Goal: Information Seeking & Learning: Check status

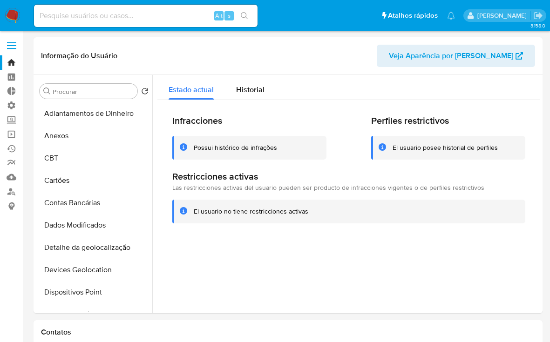
select select "10"
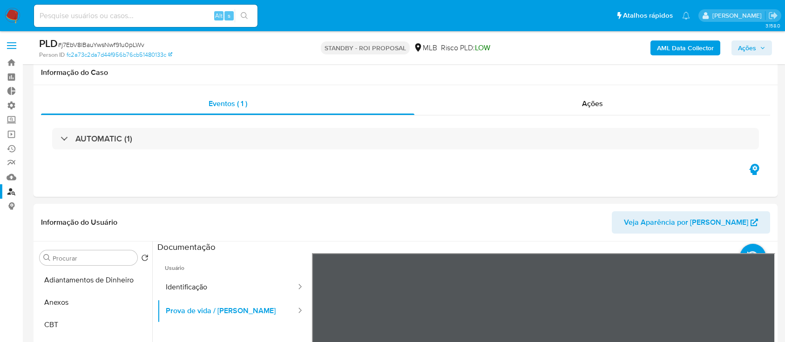
select select "10"
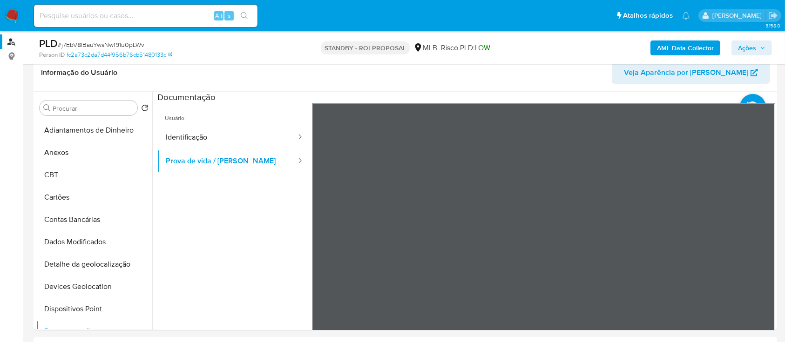
scroll to position [170, 0]
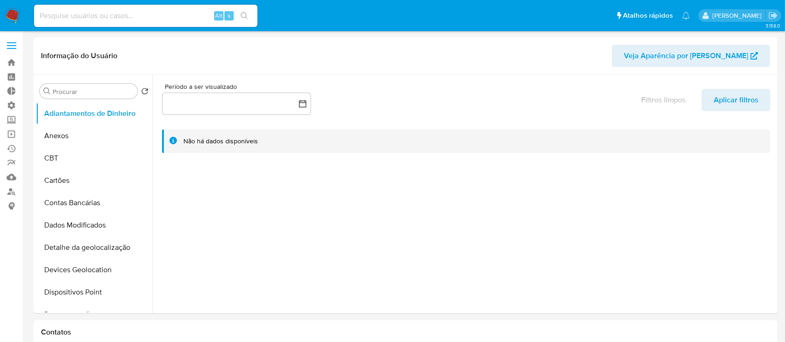
select select "10"
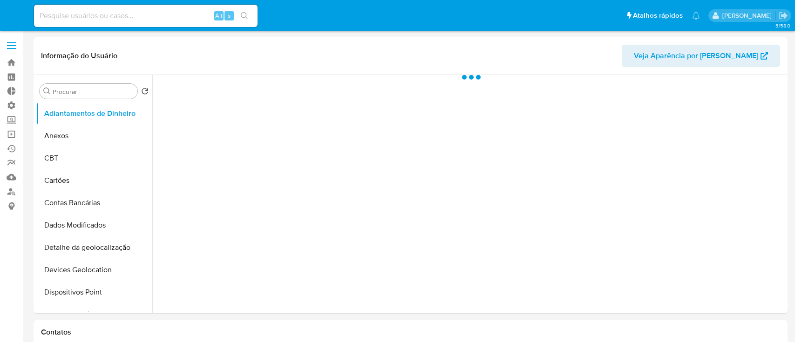
select select "10"
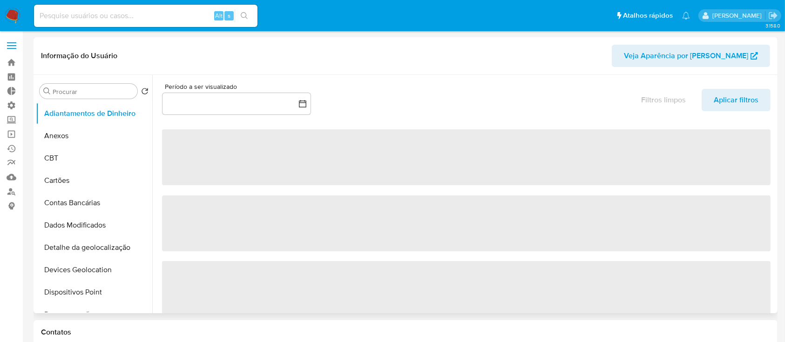
select select "10"
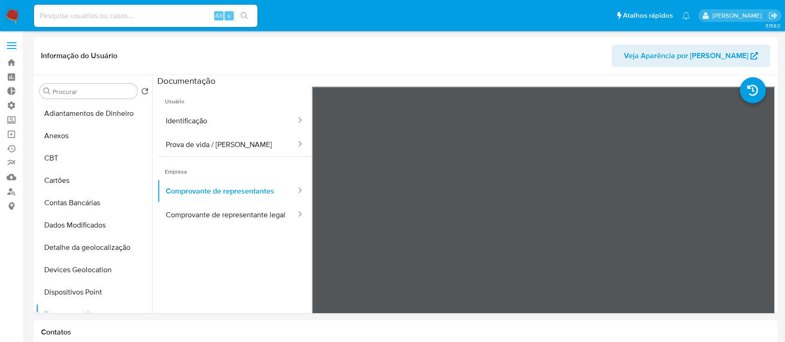
select select "10"
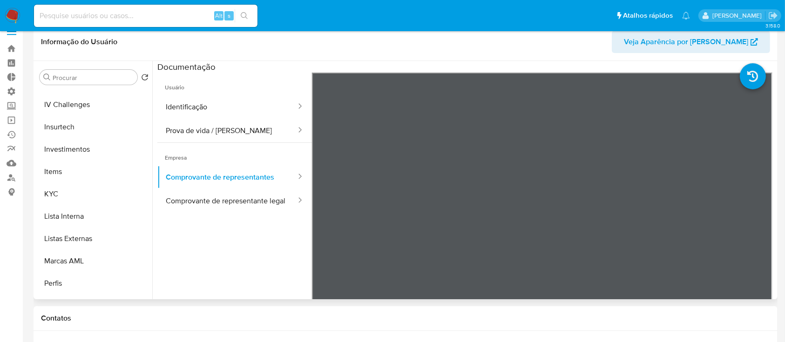
scroll to position [400, 0]
click at [42, 196] on button "KYC" at bounding box center [90, 191] width 109 height 22
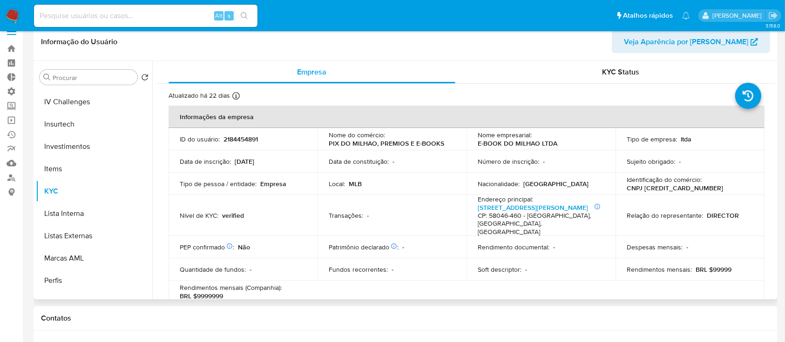
drag, startPoint x: 775, startPoint y: 91, endPoint x: 775, endPoint y: 98, distance: 7.0
click at [775, 98] on div "Procurar Retornar ao pedido padrão Adiantamentos de Dinheiro Anexos CBT Cartões…" at bounding box center [406, 180] width 744 height 238
drag, startPoint x: 771, startPoint y: 91, endPoint x: 773, endPoint y: 111, distance: 20.1
click at [773, 111] on div "Empresa KYC Status Atualizado há 22 dias Criado: 30/12/2024 11:44:45 Atualizado…" at bounding box center [463, 180] width 623 height 238
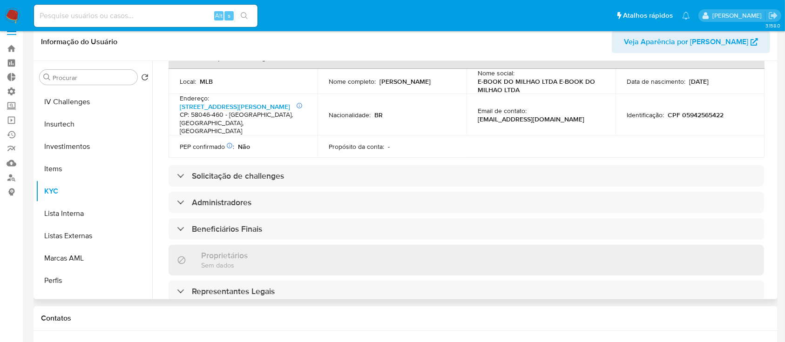
scroll to position [304, 0]
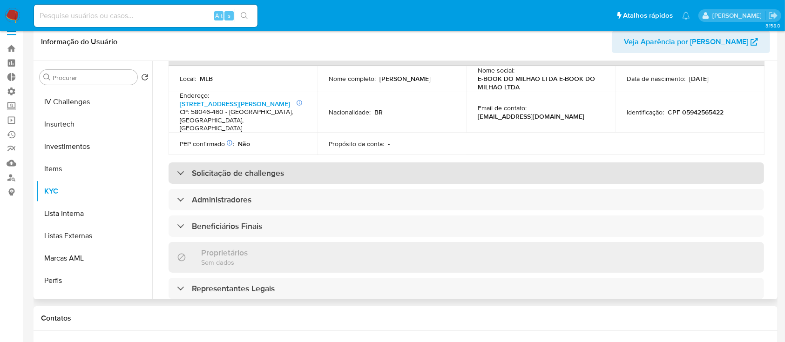
click at [242, 170] on h3 "Solicitação de challenges" at bounding box center [238, 173] width 92 height 10
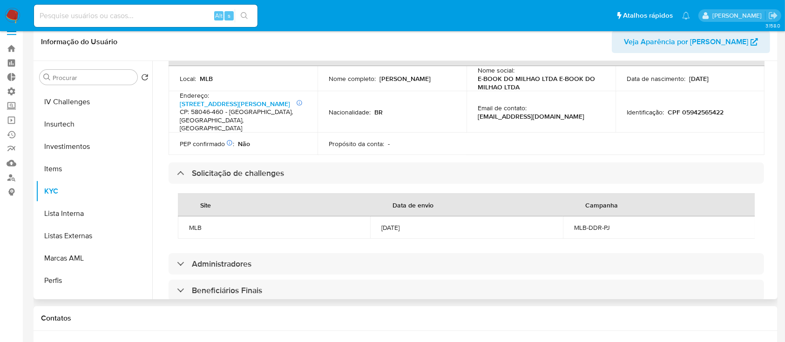
drag, startPoint x: 421, startPoint y: 224, endPoint x: 375, endPoint y: 224, distance: 45.6
click at [375, 224] on td "21/02/2025" at bounding box center [466, 228] width 192 height 22
copy div "21/02/2025"
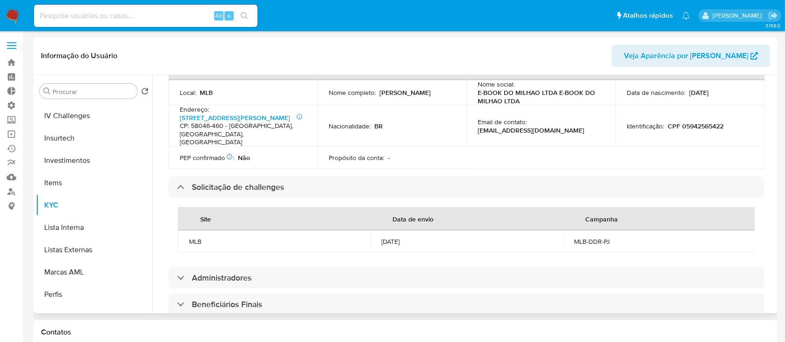
scroll to position [0, 0]
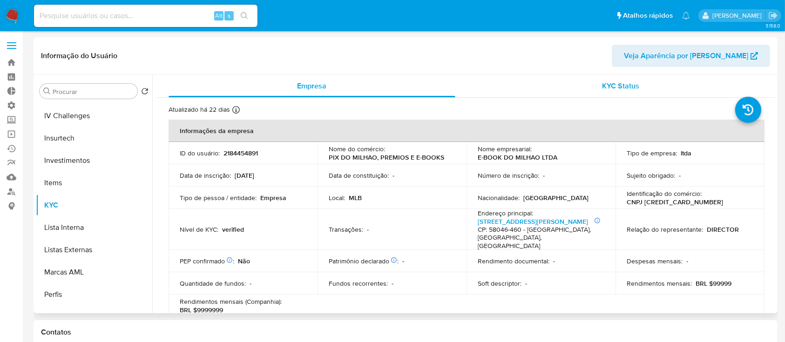
drag, startPoint x: 611, startPoint y: 88, endPoint x: 616, endPoint y: 84, distance: 6.0
click at [611, 88] on span "KYC Status" at bounding box center [620, 86] width 37 height 11
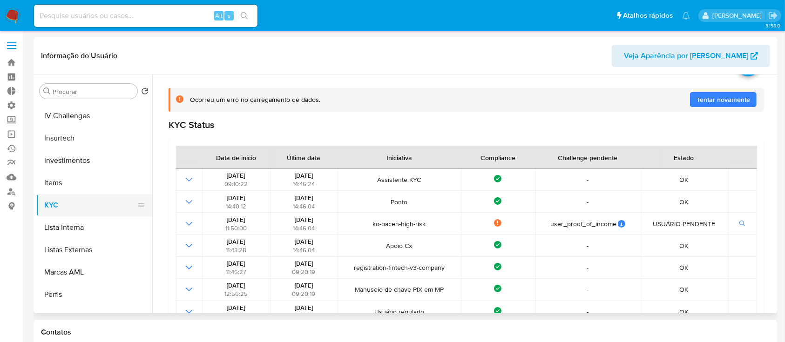
click at [47, 202] on button "KYC" at bounding box center [90, 205] width 109 height 22
drag, startPoint x: 770, startPoint y: 129, endPoint x: 764, endPoint y: 207, distance: 78.5
click at [764, 212] on div "Atualizado há 22 dias Criado: 30/12/2024 11:44:45 Atualizado: 20/08/2025 14:46:…" at bounding box center [466, 271] width 618 height 440
click at [769, 175] on div "Atualizado há 22 dias Criado: 30/12/2024 11:44:45 Atualizado: 20/08/2025 14:46:…" at bounding box center [466, 271] width 618 height 440
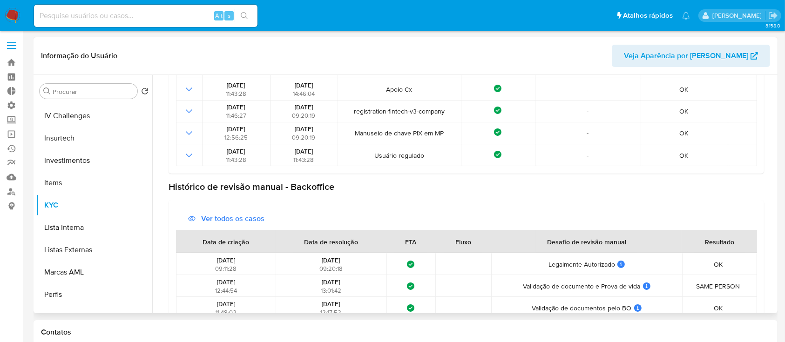
scroll to position [224, 0]
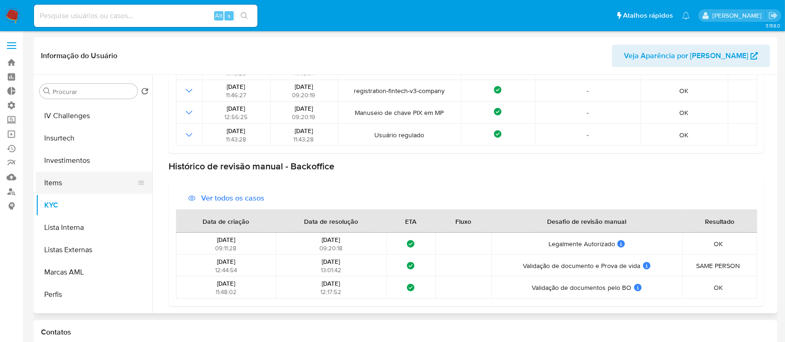
click at [62, 185] on button "Items" at bounding box center [90, 183] width 109 height 22
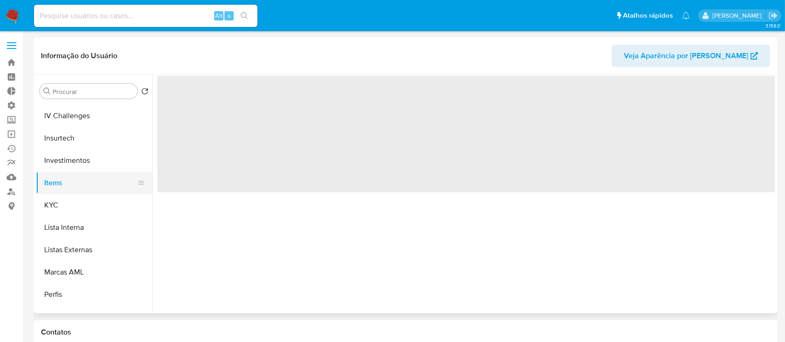
scroll to position [0, 0]
click at [63, 204] on button "KYC" at bounding box center [90, 205] width 109 height 22
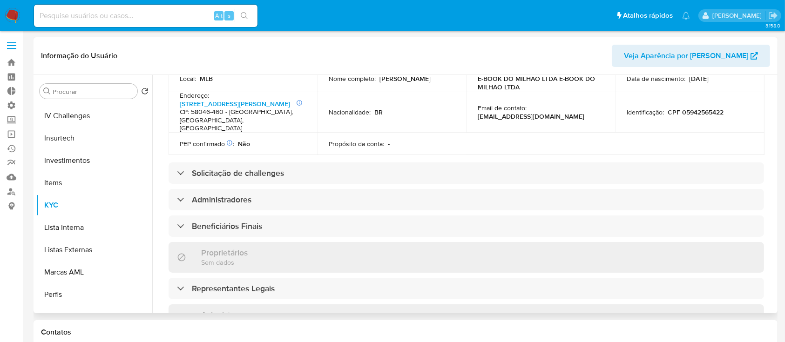
scroll to position [325, 0]
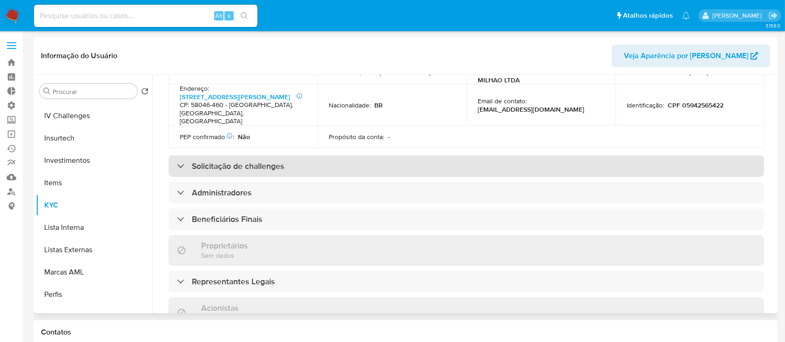
click at [175, 170] on div "Solicitação de challenges" at bounding box center [467, 166] width 596 height 21
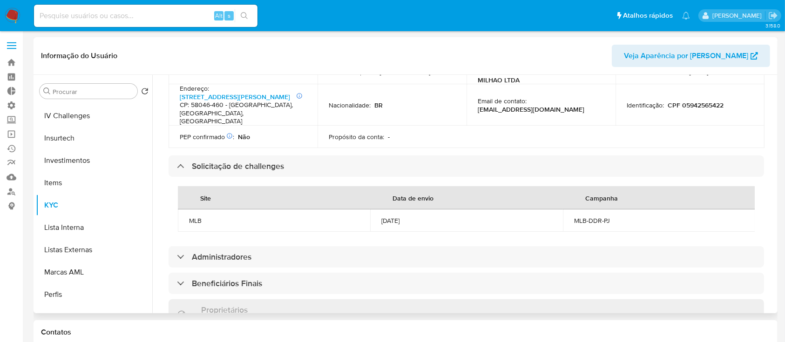
drag, startPoint x: 425, startPoint y: 222, endPoint x: 373, endPoint y: 218, distance: 52.3
click at [373, 219] on td "21/02/2025" at bounding box center [466, 221] width 192 height 22
copy div "21/02/2025"
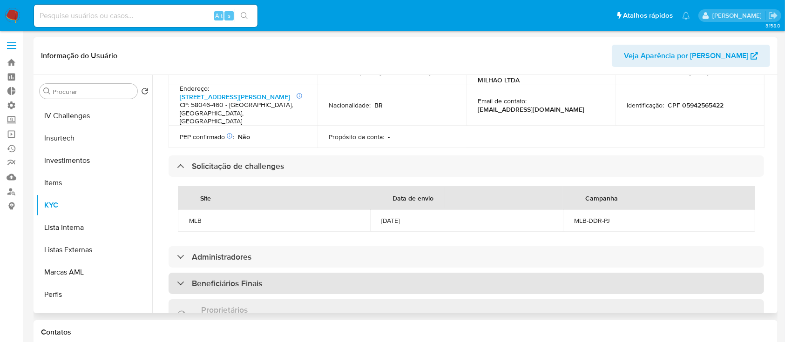
click at [192, 289] on h3 "Beneficiários Finais" at bounding box center [227, 284] width 70 height 10
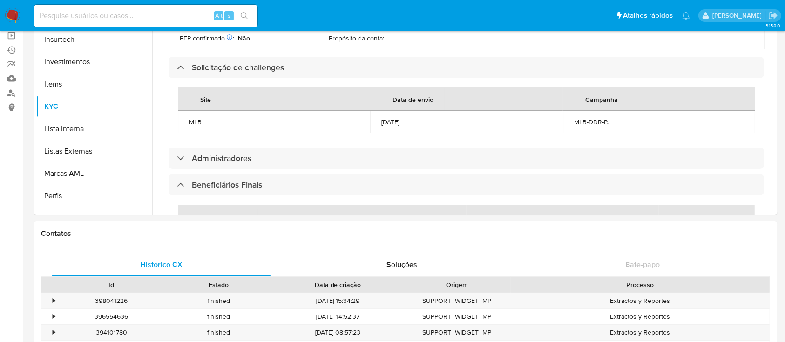
scroll to position [123, 0]
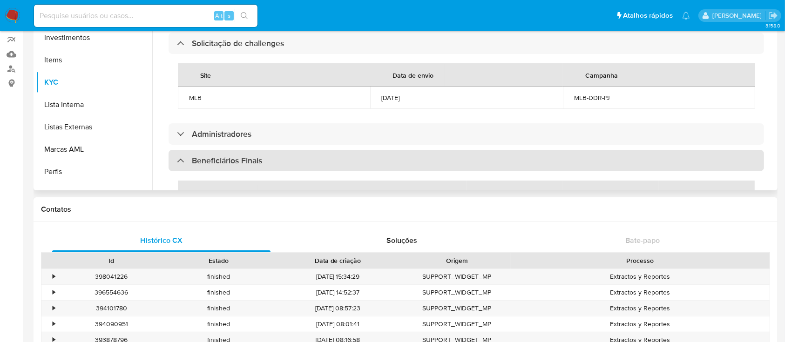
click at [177, 166] on div "Beneficiários Finais" at bounding box center [219, 161] width 85 height 10
click at [177, 160] on div at bounding box center [177, 160] width 0 height 0
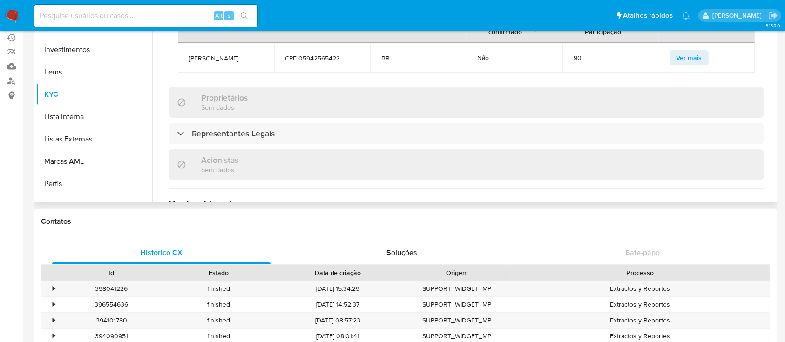
scroll to position [521, 0]
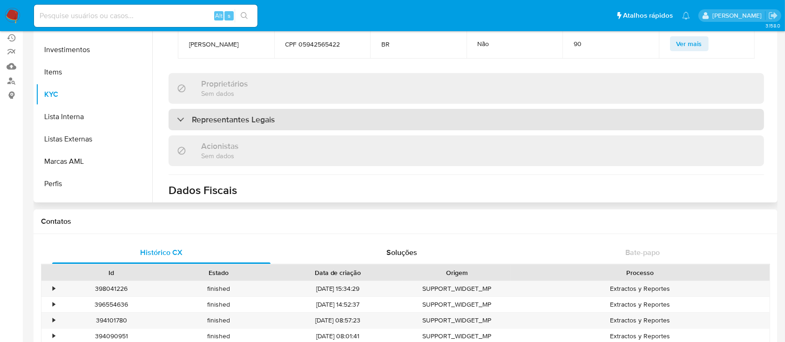
click at [185, 130] on div "Representantes Legais" at bounding box center [467, 119] width 596 height 21
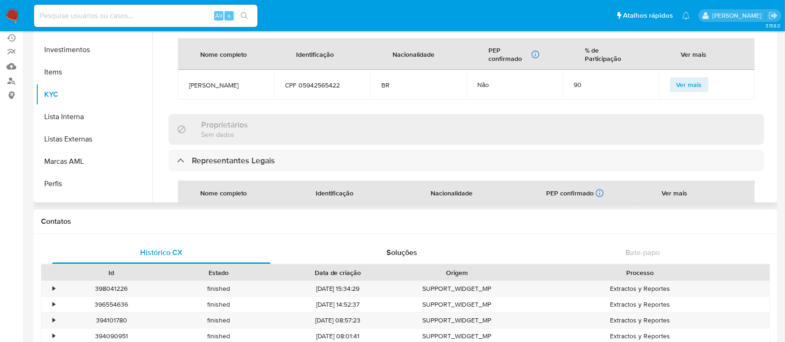
scroll to position [454, 0]
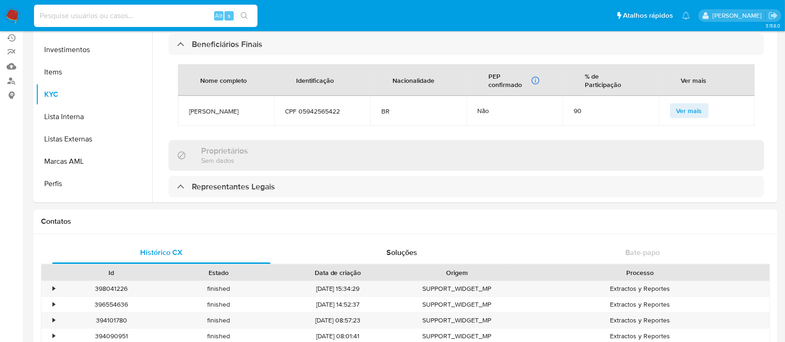
click at [134, 14] on input at bounding box center [146, 16] width 224 height 12
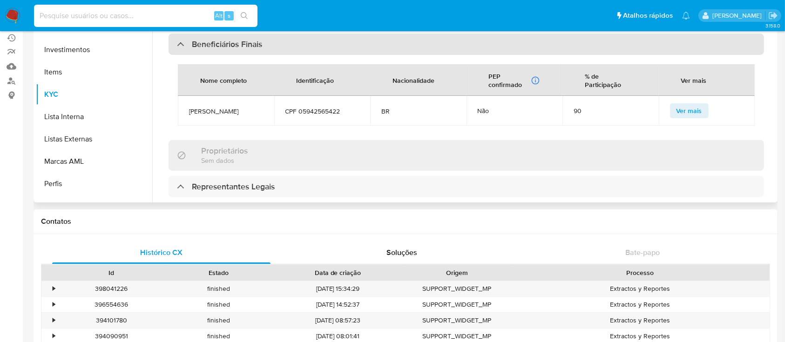
paste input "537094141"
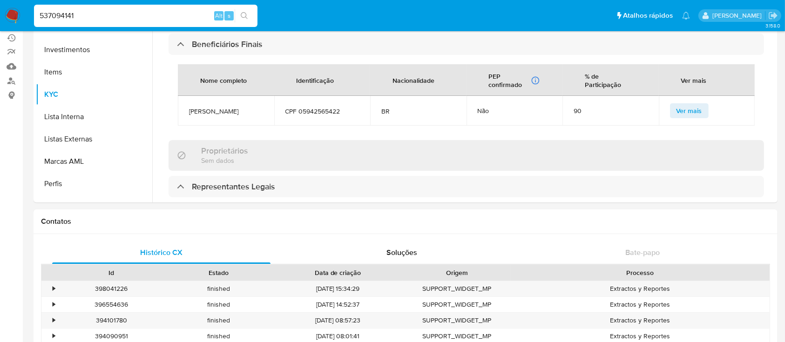
type input "537094141"
click at [247, 16] on icon "search-icon" at bounding box center [244, 15] width 7 height 7
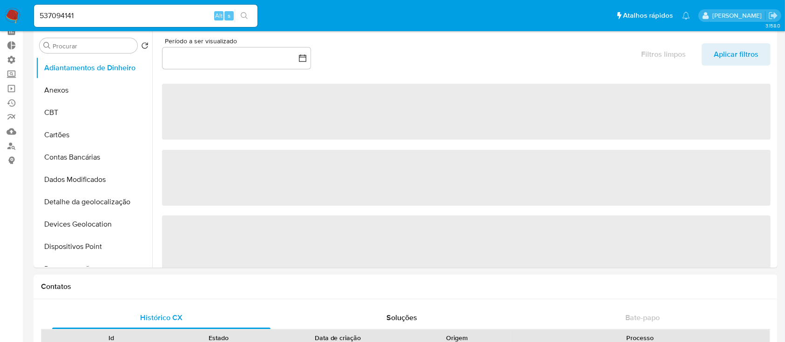
select select "10"
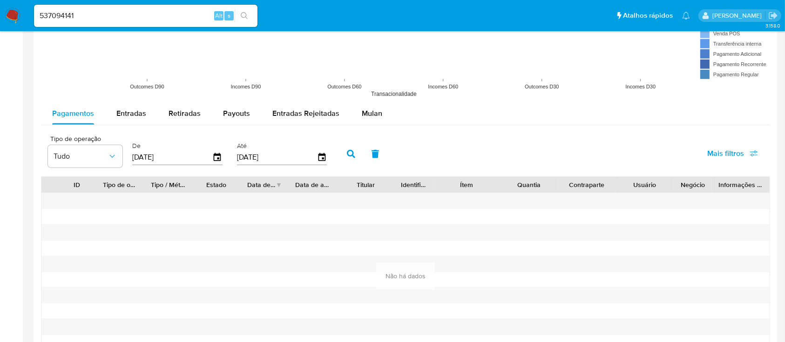
scroll to position [804, 0]
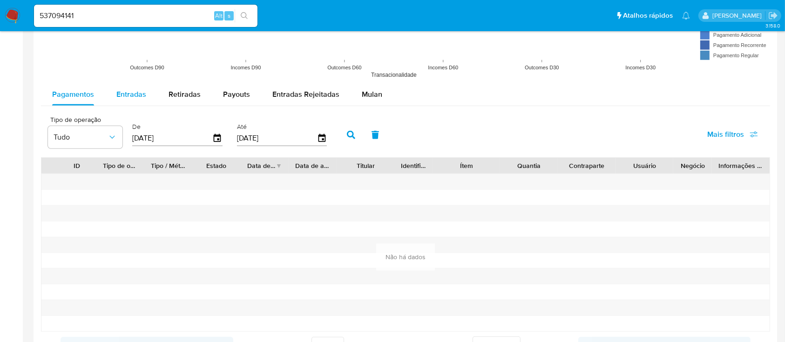
click at [134, 93] on span "Entradas" at bounding box center [131, 94] width 30 height 11
select select "10"
click at [194, 86] on div "Retiradas" at bounding box center [185, 94] width 32 height 22
select select "10"
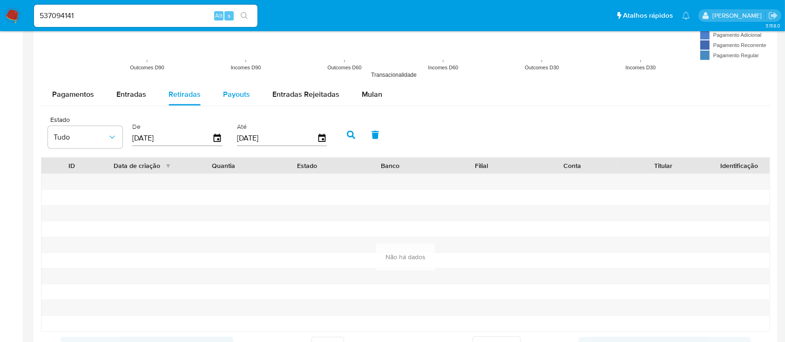
click at [232, 97] on span "Payouts" at bounding box center [236, 94] width 27 height 11
select select "10"
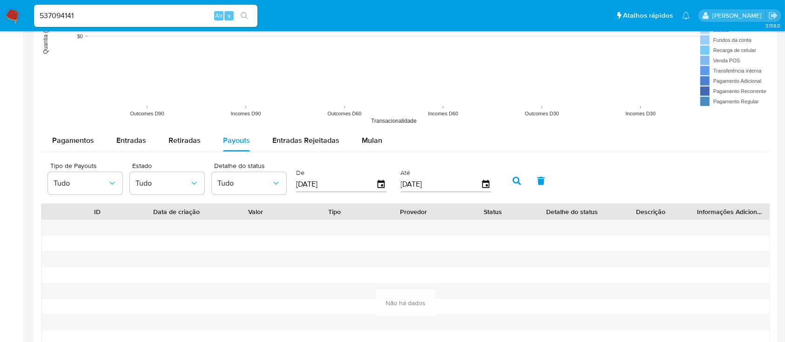
scroll to position [760, 0]
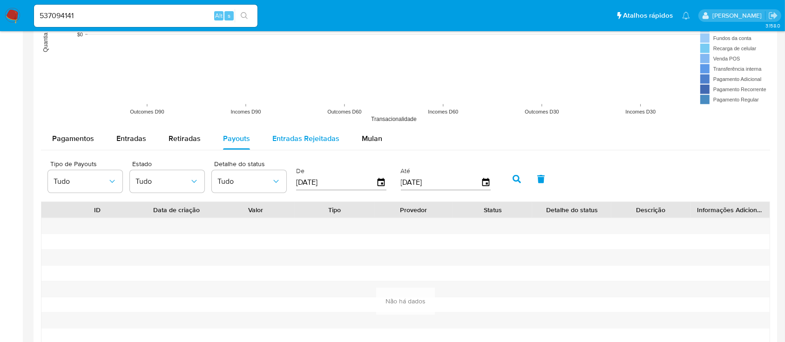
click at [310, 146] on div "Entradas Rejeitadas" at bounding box center [305, 139] width 67 height 22
select select "10"
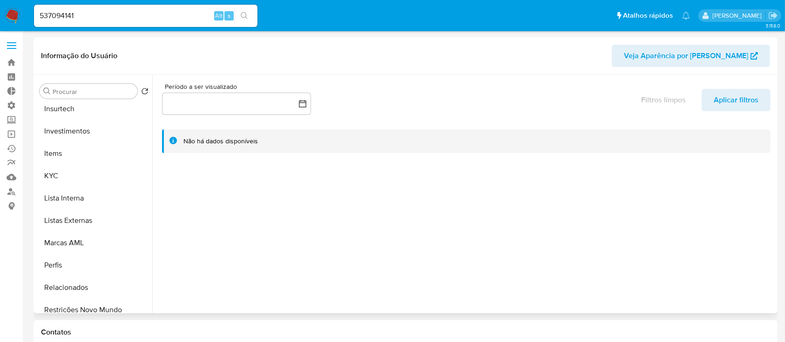
scroll to position [438, 0]
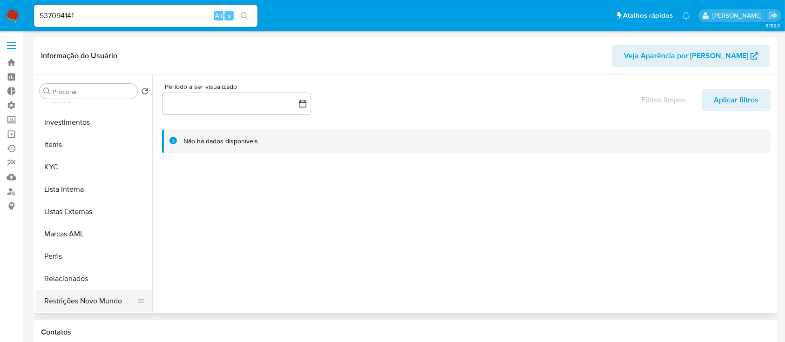
click at [81, 295] on button "Restrições Novo Mundo" at bounding box center [90, 301] width 109 height 22
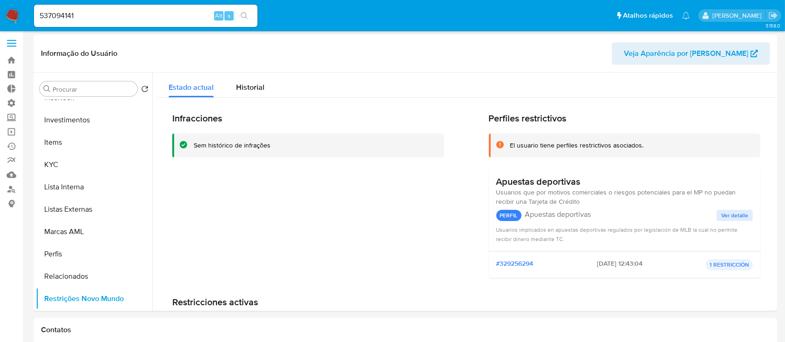
scroll to position [0, 0]
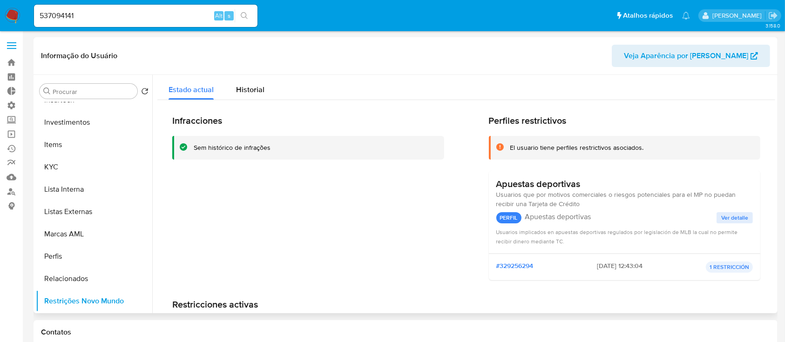
click at [711, 56] on span "Veja Aparência por [PERSON_NAME]" at bounding box center [686, 56] width 124 height 22
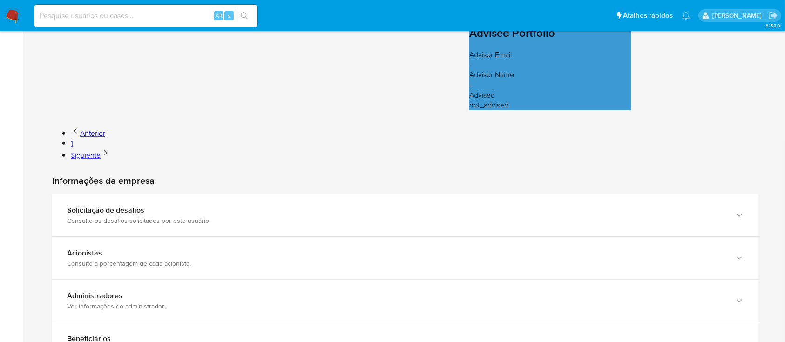
scroll to position [813, 0]
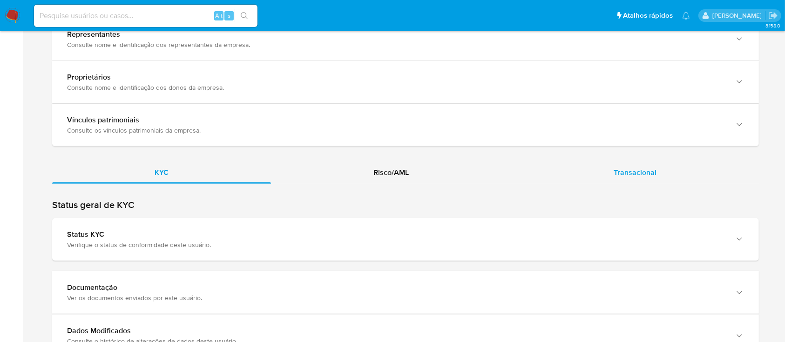
click at [638, 167] on span "Transacional" at bounding box center [635, 172] width 43 height 11
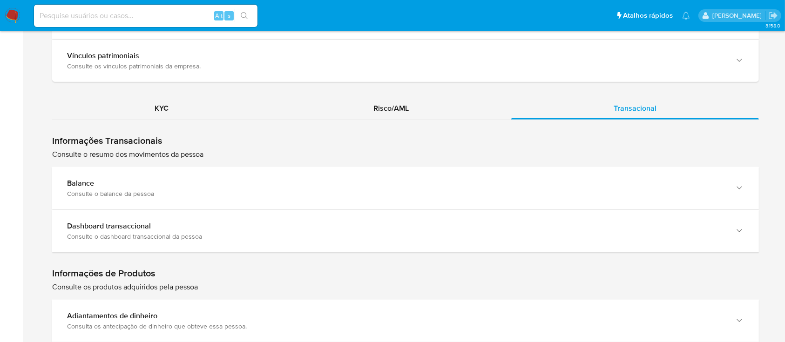
scroll to position [897, 0]
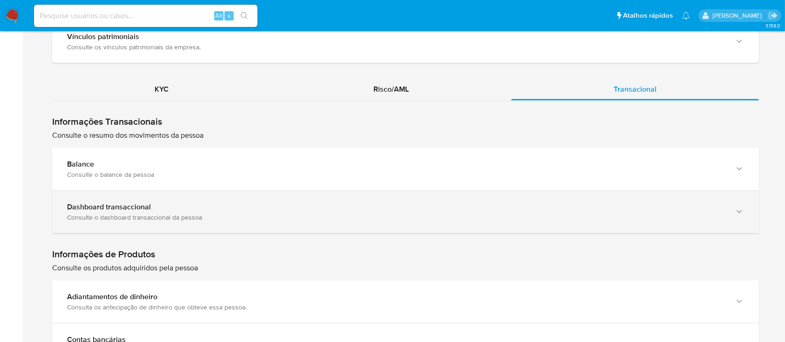
click at [740, 207] on icon "button" at bounding box center [739, 211] width 9 height 9
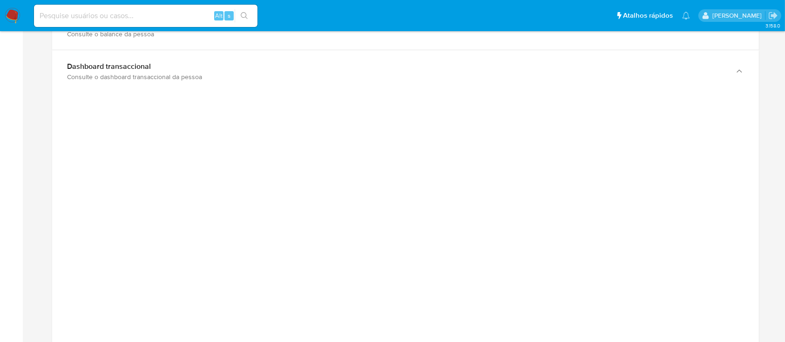
scroll to position [1049, 0]
click at [47, 131] on div "Home Informações pessoais Nível de conhecimento Verificado e declarado Tipo de …" at bounding box center [406, 89] width 744 height 2164
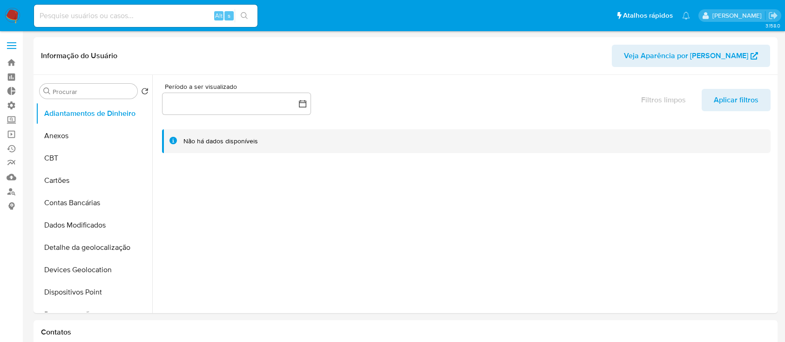
select select "10"
